Goal: Task Accomplishment & Management: Manage account settings

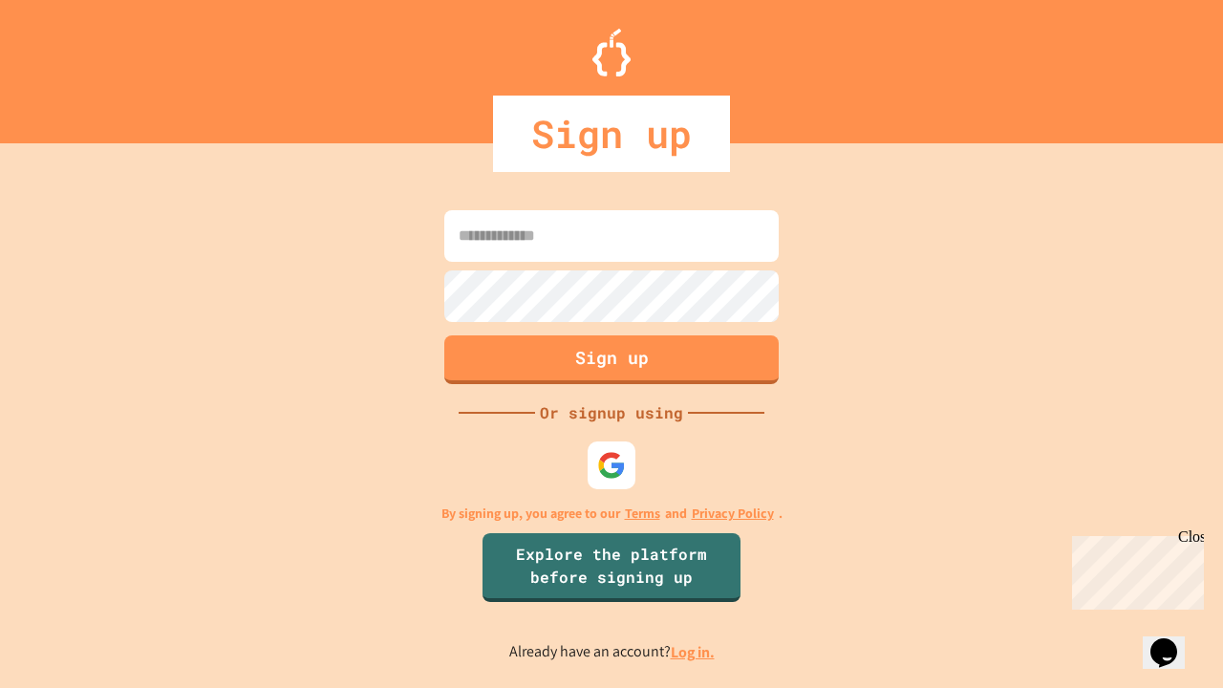
click at [694, 652] on link "Log in." at bounding box center [693, 652] width 44 height 20
